Goal: Information Seeking & Learning: Learn about a topic

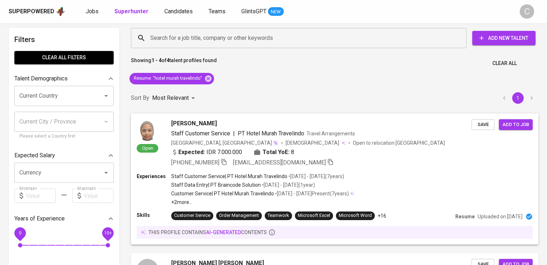
scroll to position [4, 0]
click at [208, 77] on icon at bounding box center [208, 78] width 6 height 6
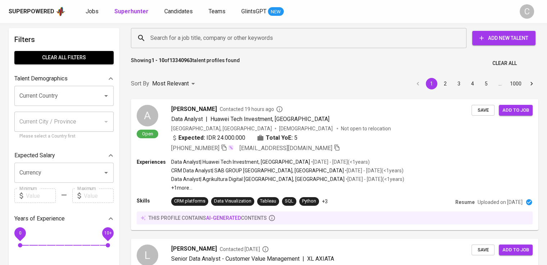
click at [250, 35] on input "Search for a job title, company or other keywords" at bounding box center [300, 38] width 304 height 14
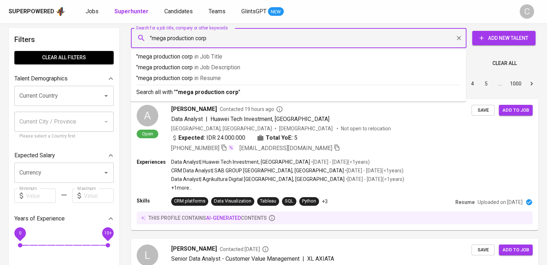
type input ""mega production corp""
click at [242, 80] on p ""mega production corp" in [GEOGRAPHIC_DATA]" at bounding box center [298, 78] width 324 height 9
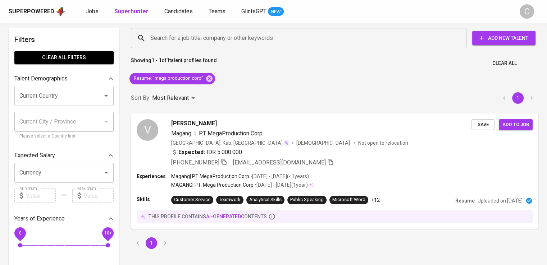
click at [336, 63] on div "Showing 1 - 1 of 1 talent profiles found Clear All" at bounding box center [335, 61] width 416 height 18
click at [206, 80] on icon at bounding box center [209, 78] width 6 height 6
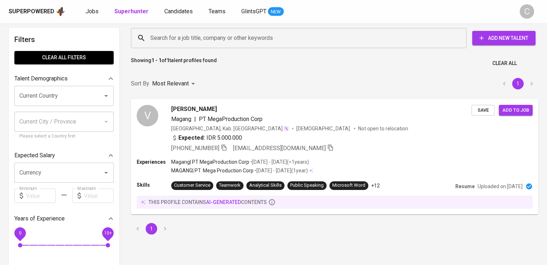
click at [236, 40] on input "Search for a job title, company or other keywords" at bounding box center [300, 38] width 304 height 14
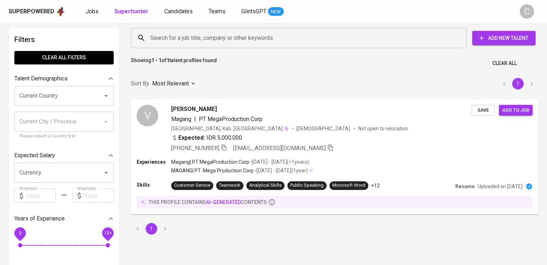
click at [236, 40] on input "Search for a job title, company or other keywords" at bounding box center [300, 38] width 304 height 14
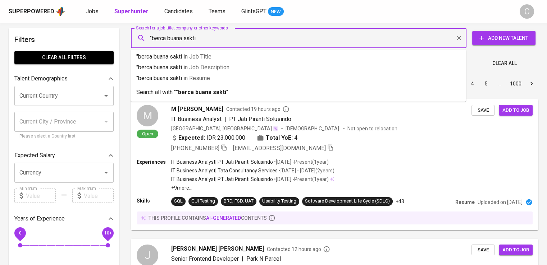
type input ""berca buana sakti""
click at [243, 75] on p ""berca buana sakti" in [GEOGRAPHIC_DATA]" at bounding box center [298, 78] width 324 height 9
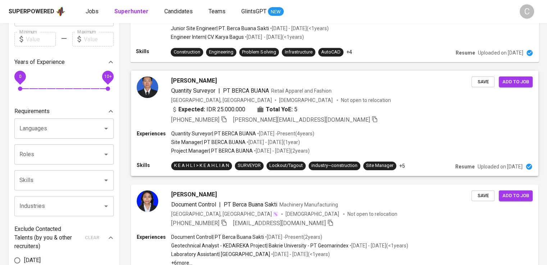
scroll to position [162, 0]
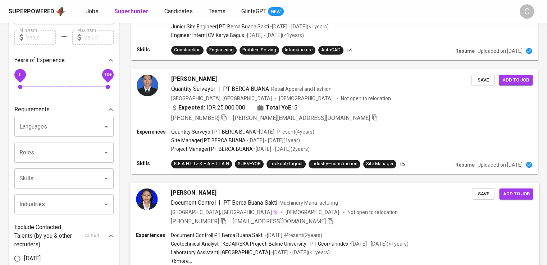
click at [269, 219] on span "[EMAIL_ADDRESS][DOMAIN_NAME]" at bounding box center [279, 221] width 93 height 7
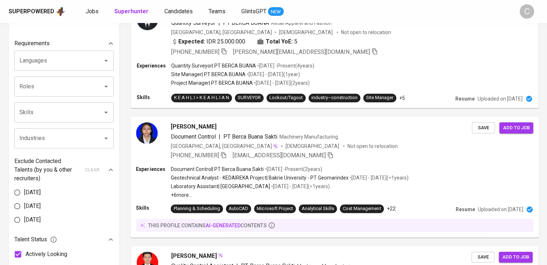
click at [225, 124] on div "[PERSON_NAME]" at bounding box center [321, 126] width 301 height 9
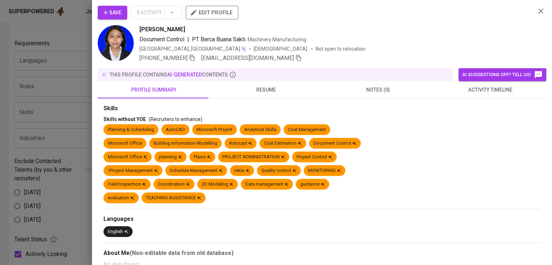
click at [428, 8] on div "Save 0 Activity edit profile" at bounding box center [314, 15] width 432 height 19
click at [193, 59] on icon "button" at bounding box center [192, 58] width 6 height 6
click at [80, 91] on div at bounding box center [276, 132] width 552 height 265
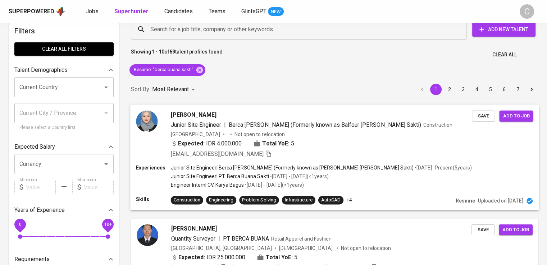
scroll to position [12, 0]
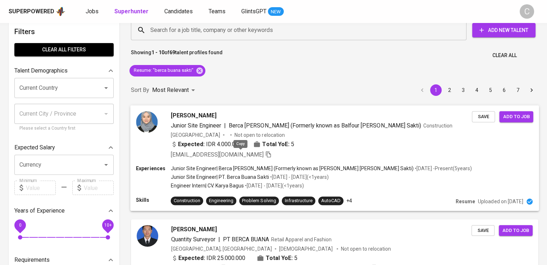
click at [265, 156] on icon "button" at bounding box center [268, 154] width 6 height 6
click at [265, 152] on icon "button" at bounding box center [268, 154] width 6 height 6
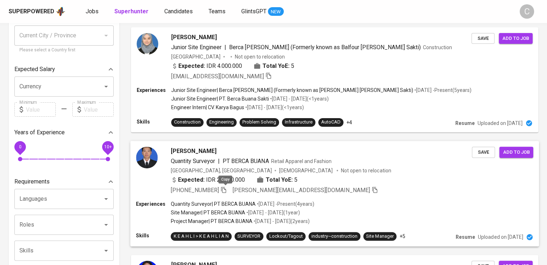
click at [222, 191] on icon "button" at bounding box center [223, 190] width 6 height 6
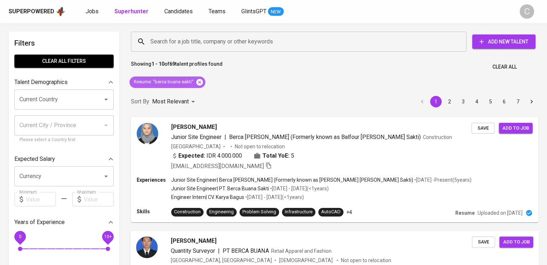
click at [199, 83] on icon at bounding box center [199, 82] width 6 height 6
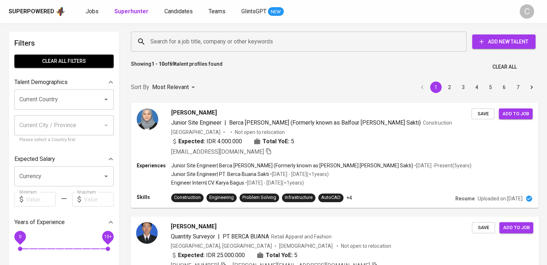
click at [193, 43] on input "Search for a job title, company or other keywords" at bounding box center [300, 42] width 304 height 14
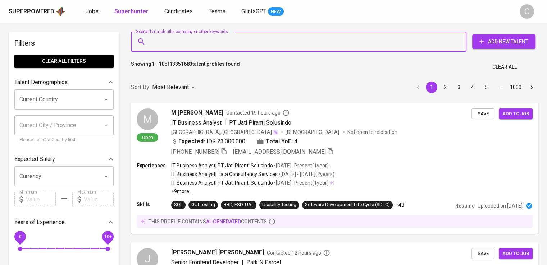
click at [193, 43] on input "Search for a job title, company or other keywords" at bounding box center [300, 42] width 304 height 14
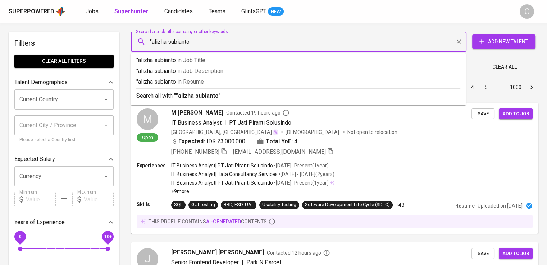
type input ""alizha subianto""
click at [201, 82] on span "in Resume" at bounding box center [192, 81] width 27 height 7
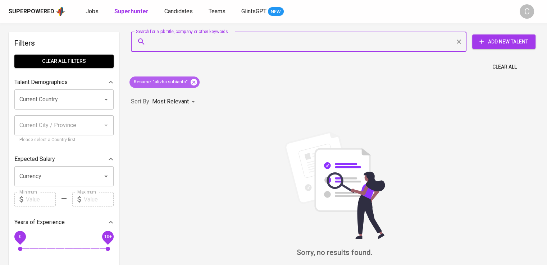
click at [191, 81] on icon at bounding box center [193, 82] width 6 height 6
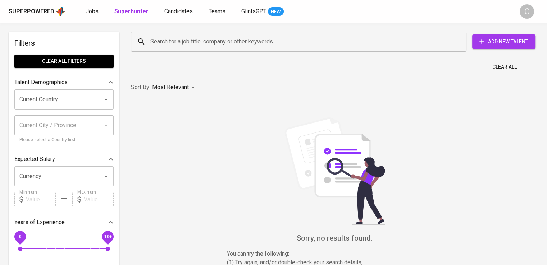
click at [178, 34] on div "Search for a job title, company or other keywords" at bounding box center [298, 42] width 335 height 20
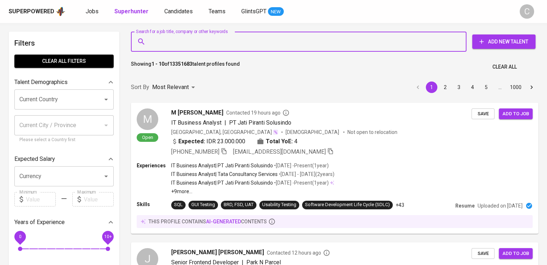
click at [178, 34] on div "Search for a job title, company or other keywords" at bounding box center [298, 42] width 335 height 20
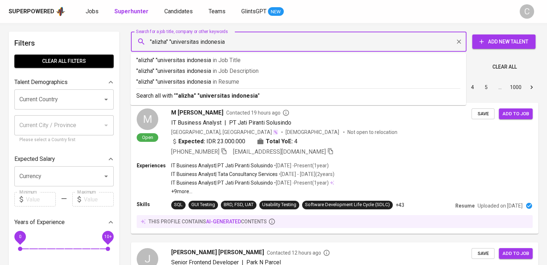
type input ""alizha" "universitas indonesia""
click at [209, 81] on p ""alizha" "universitas indonesia" in Resume" at bounding box center [298, 82] width 324 height 9
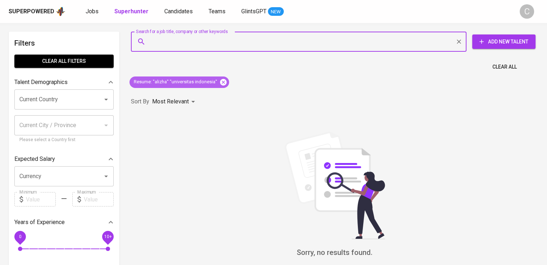
click at [222, 81] on icon at bounding box center [223, 82] width 6 height 6
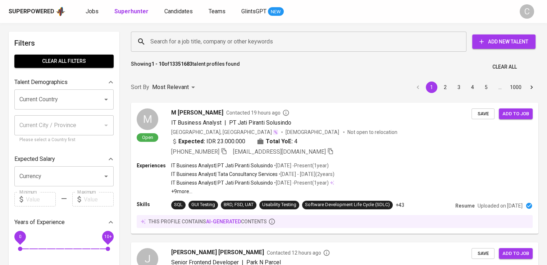
click at [236, 32] on div "Search for a job title, company or other keywords" at bounding box center [298, 42] width 335 height 20
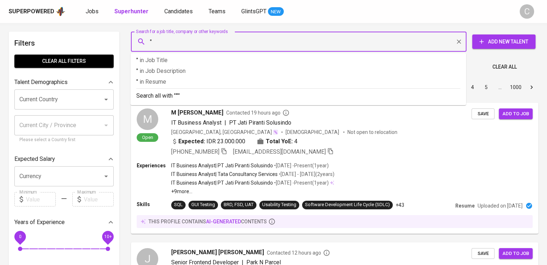
paste input "Panca Aditya Sejahtera"
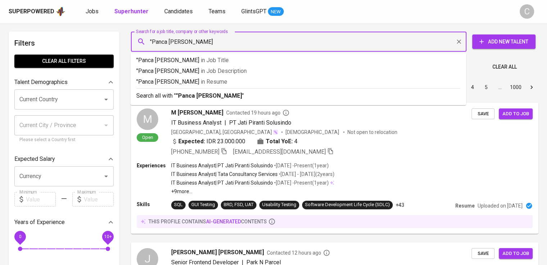
type input ""Panca Aditya Sejahtera""
click at [255, 82] on p ""Panca Aditya Sejahtera" in Resume" at bounding box center [298, 82] width 324 height 9
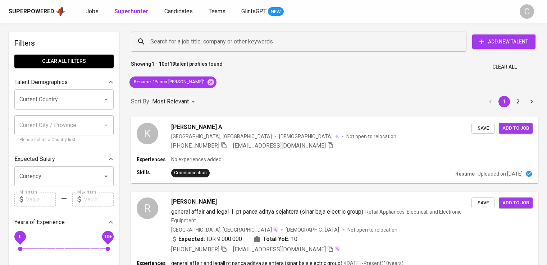
click at [336, 192] on div "R [PERSON_NAME] BOY HARYANTO general affair and legal | pt panca aditya sejahte…" at bounding box center [334, 226] width 407 height 68
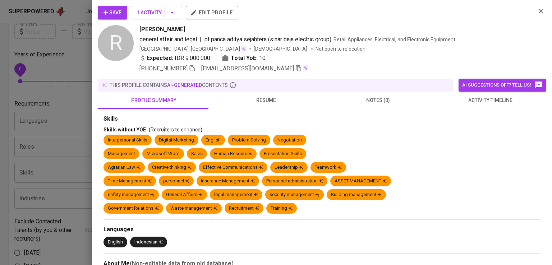
scroll to position [168, 0]
click at [524, 38] on div "general affair and legal | pt panca aditya sejahtera (sinar baja electric group…" at bounding box center [334, 39] width 390 height 9
click at [193, 68] on icon "button" at bounding box center [192, 68] width 6 height 6
